Goal: Book appointment/travel/reservation

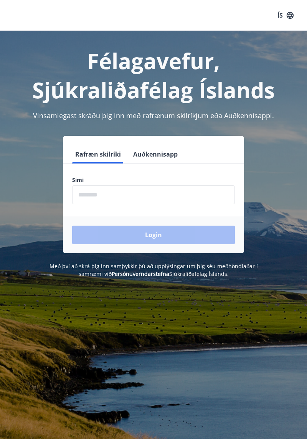
click at [92, 197] on input "phone" at bounding box center [153, 194] width 163 height 19
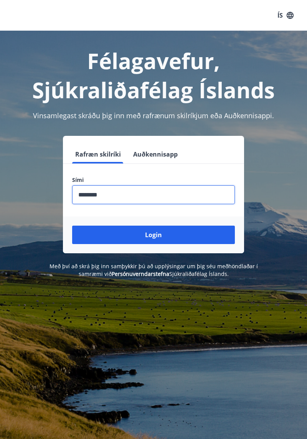
type input "********"
click at [148, 240] on button "Login" at bounding box center [153, 235] width 163 height 18
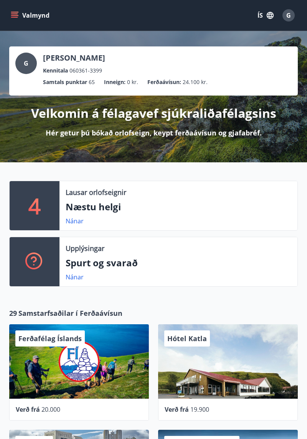
click at [21, 16] on button "Valmynd" at bounding box center [30, 15] width 43 height 14
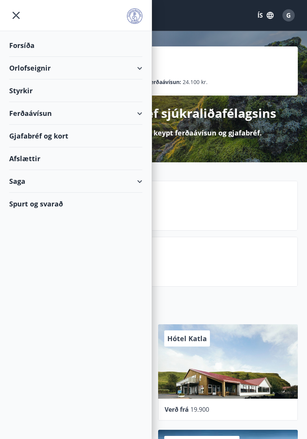
click at [31, 73] on div "Orlofseignir" at bounding box center [75, 68] width 133 height 23
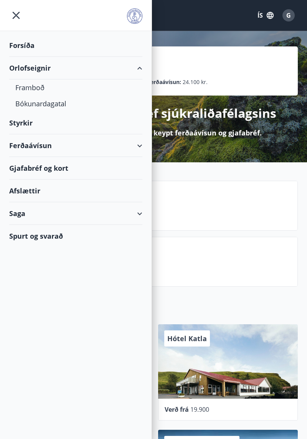
click at [25, 89] on div "Framboð" at bounding box center [75, 87] width 121 height 16
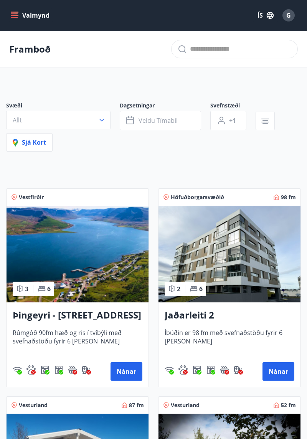
click at [130, 375] on button "Nánar" at bounding box center [127, 371] width 32 height 18
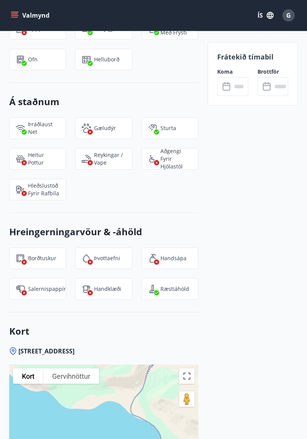
scroll to position [954, 0]
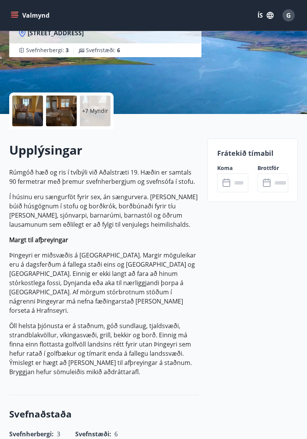
scroll to position [0, 0]
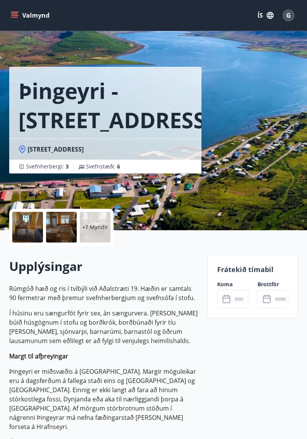
click at [39, 237] on div at bounding box center [27, 227] width 31 height 31
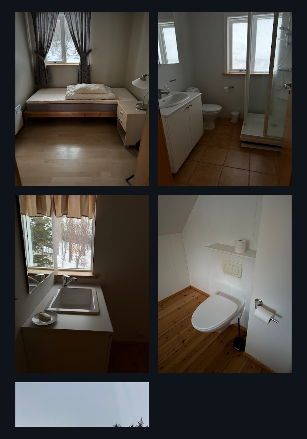
scroll to position [920, 0]
